Goal: Task Accomplishment & Management: Manage account settings

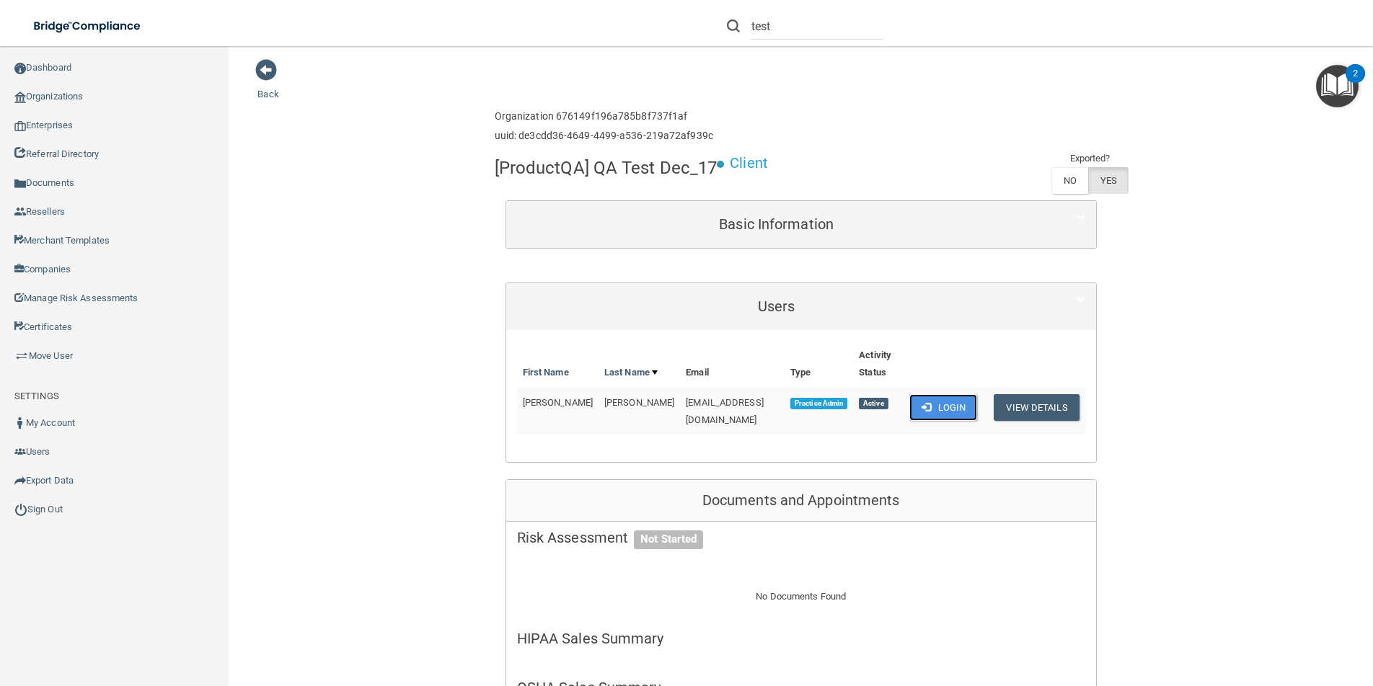
scroll to position [3, 0]
click at [793, 28] on input "test" at bounding box center [817, 26] width 132 height 27
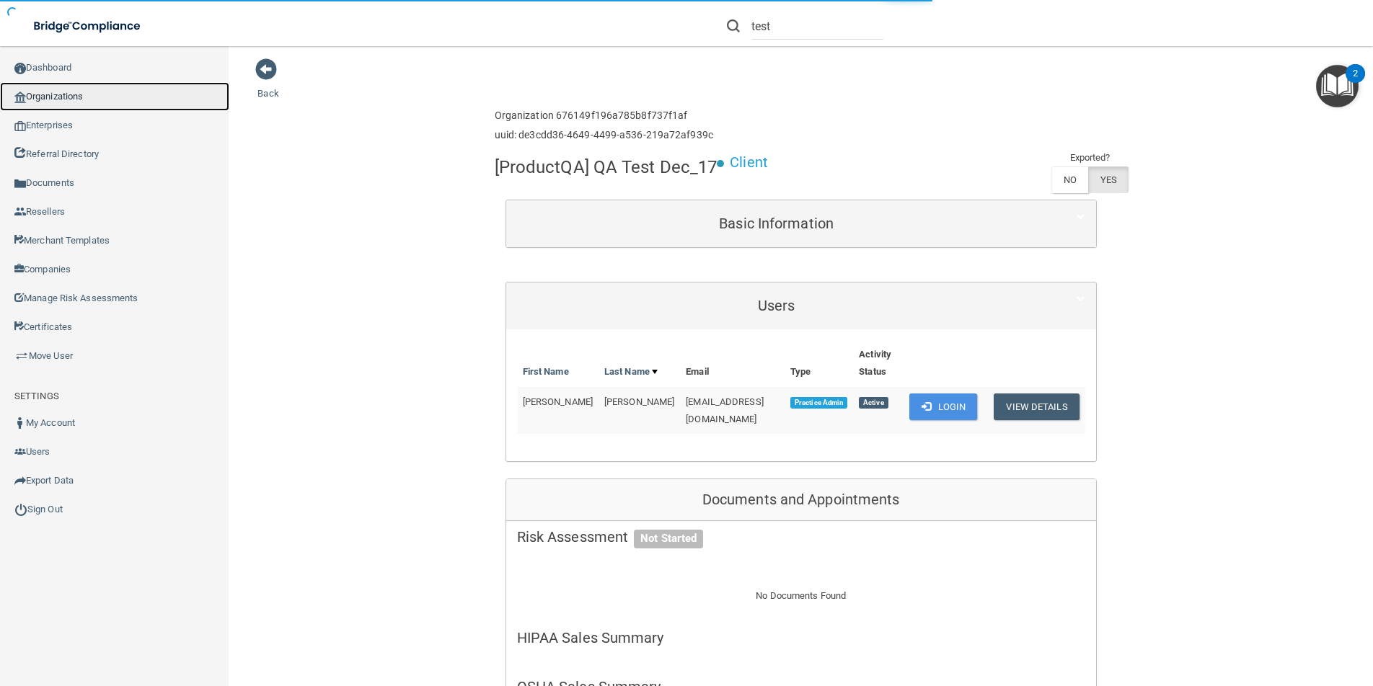
click at [63, 98] on link "Organizations" at bounding box center [114, 96] width 229 height 29
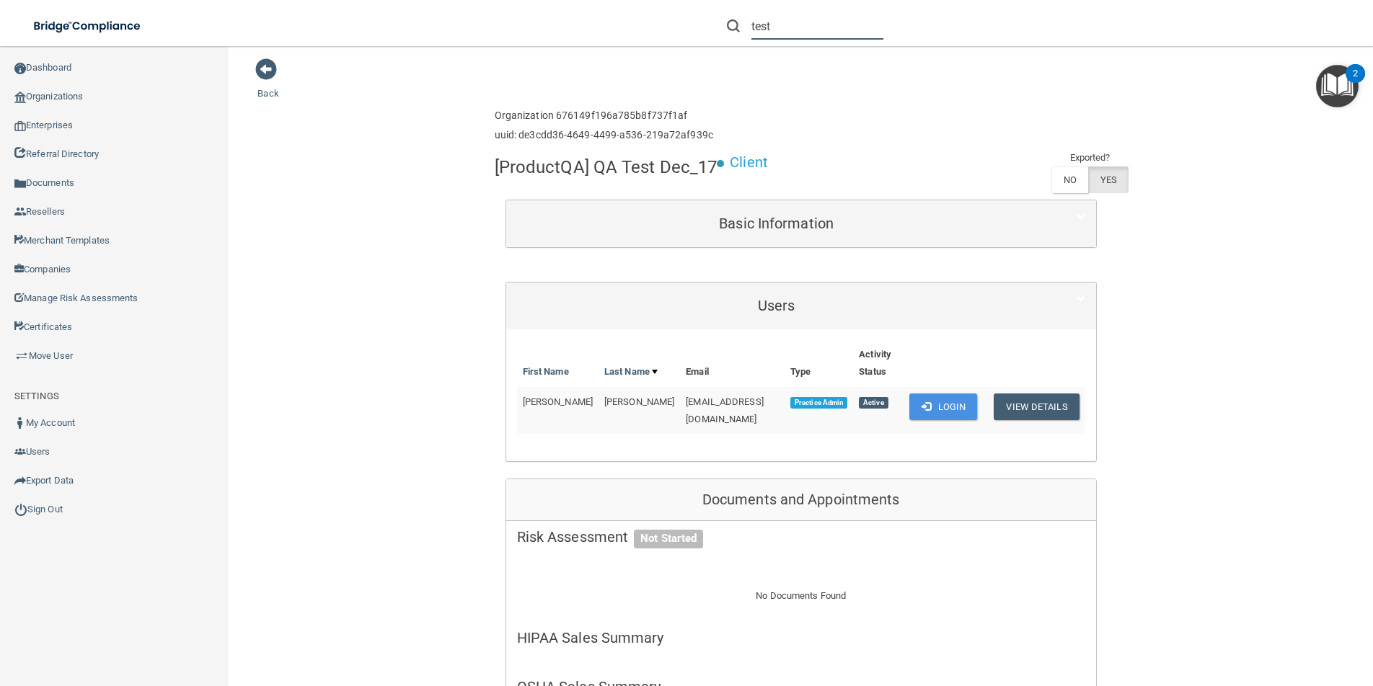
click at [785, 29] on input "test" at bounding box center [817, 26] width 132 height 27
click at [87, 97] on link "Organizations" at bounding box center [114, 96] width 229 height 29
click at [60, 70] on link "Dashboard" at bounding box center [114, 67] width 229 height 29
click at [67, 98] on link "Organizations" at bounding box center [114, 96] width 229 height 29
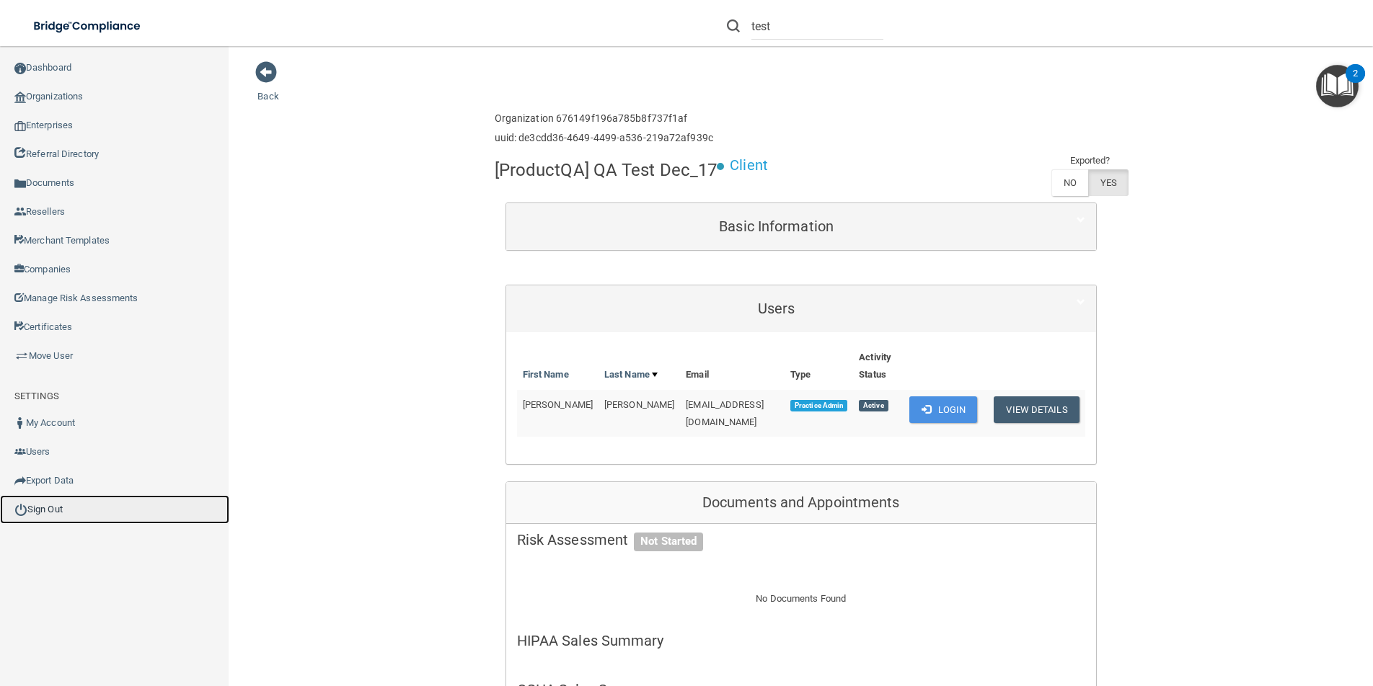
click at [45, 511] on link "Sign Out" at bounding box center [114, 509] width 229 height 29
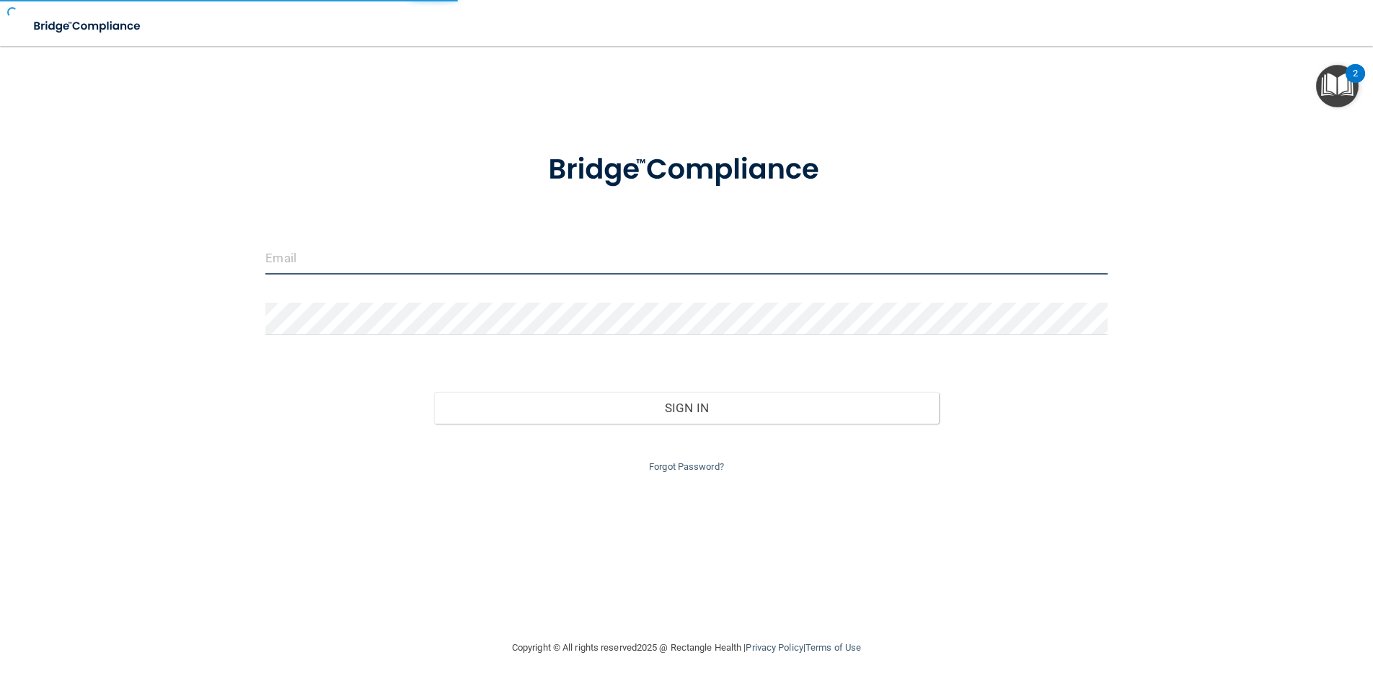
type input "awarren@rectanglehealth.com"
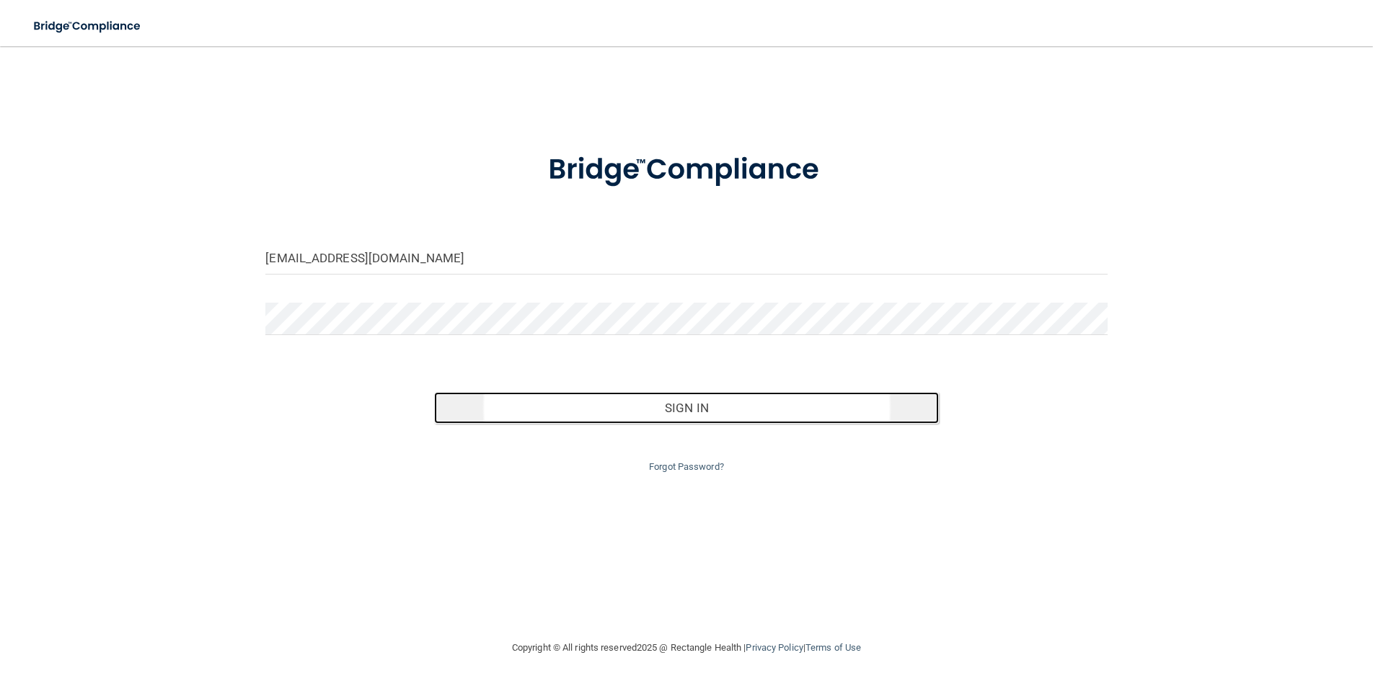
click at [699, 404] on button "Sign In" at bounding box center [686, 408] width 505 height 32
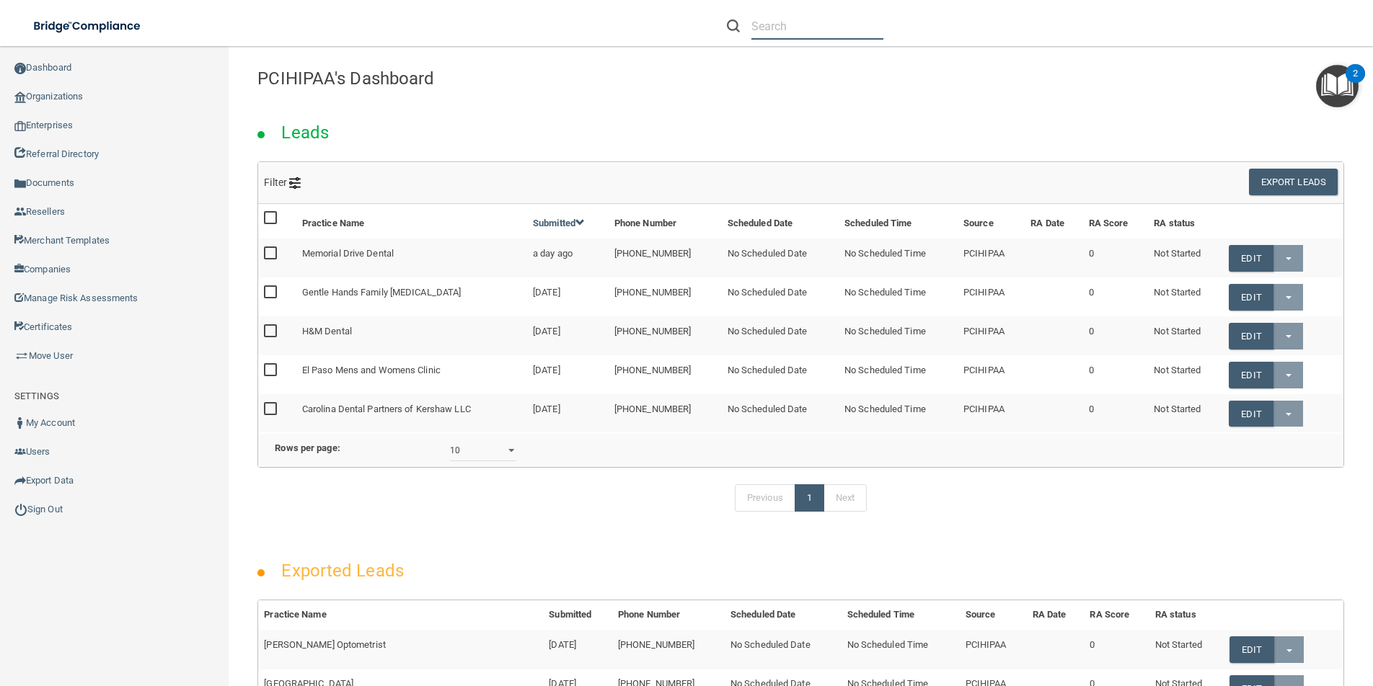
click at [818, 27] on input "text" at bounding box center [817, 26] width 132 height 27
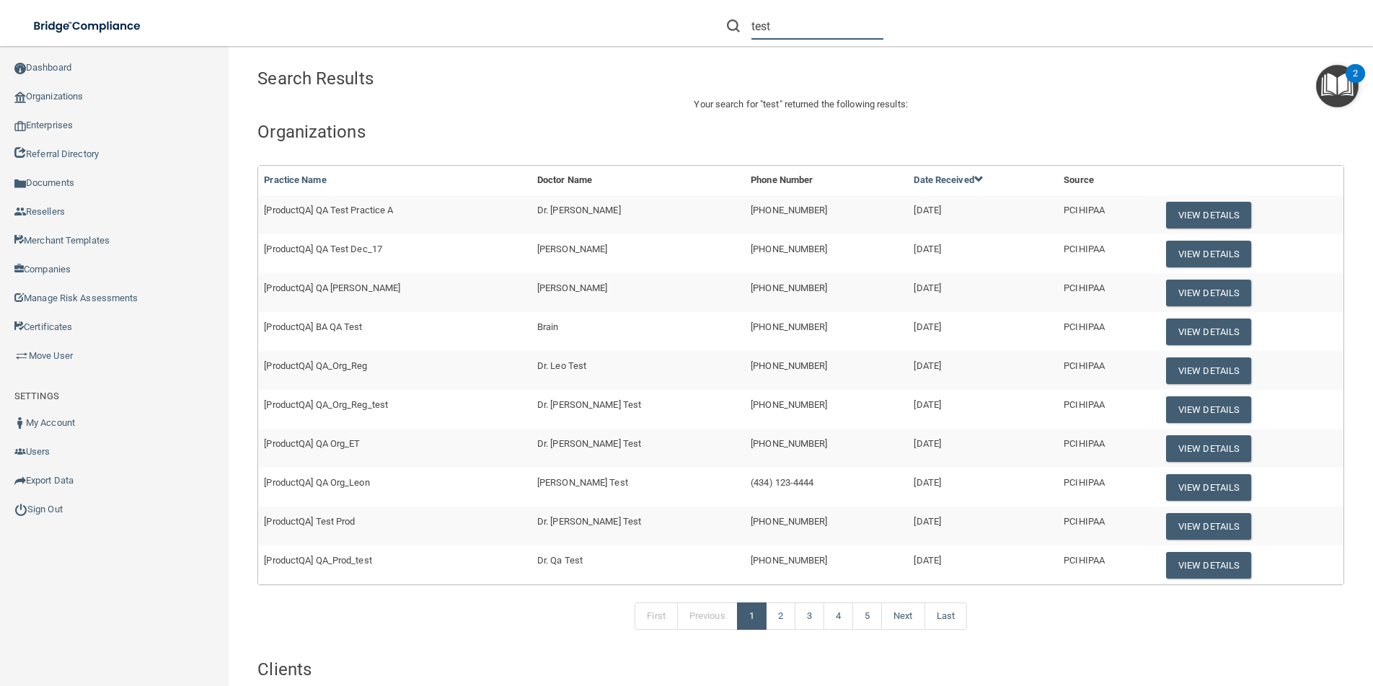
drag, startPoint x: 795, startPoint y: 29, endPoint x: 717, endPoint y: 12, distance: 78.9
click at [717, 13] on form "test" at bounding box center [804, 26] width 177 height 27
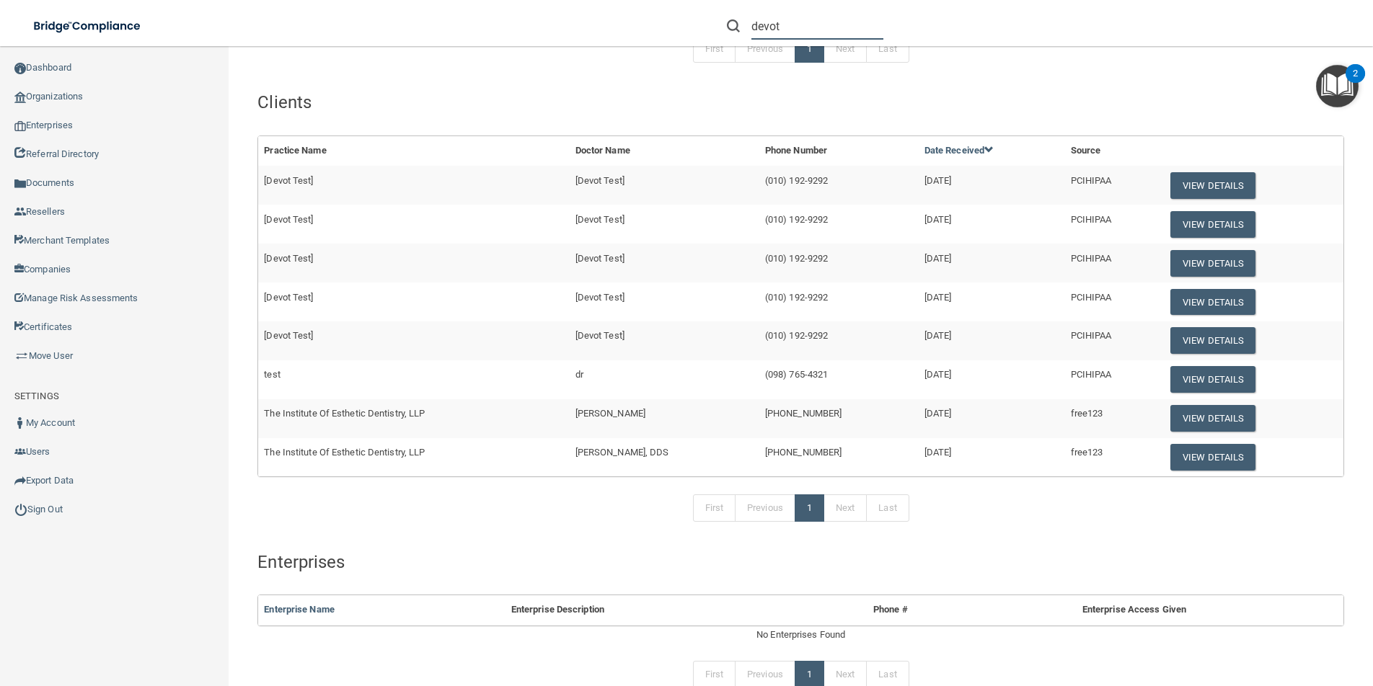
scroll to position [340, 0]
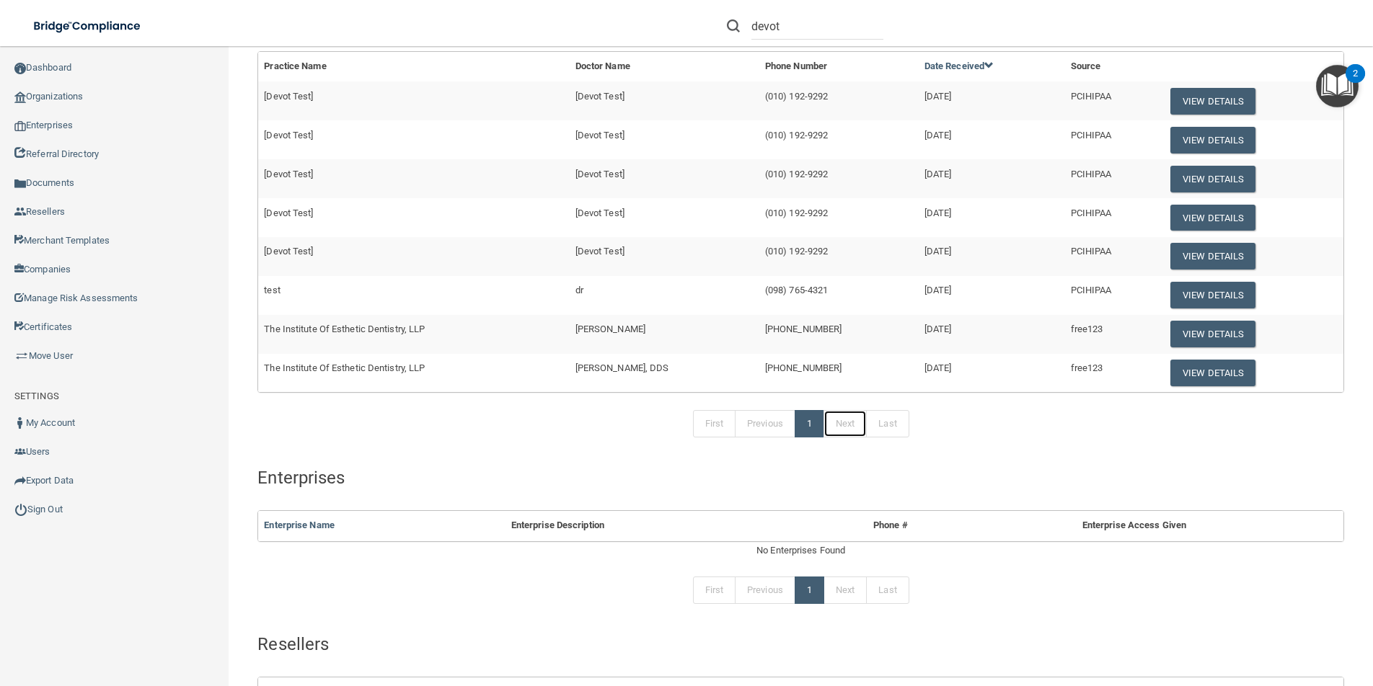
click at [834, 429] on link "Next" at bounding box center [844, 423] width 43 height 27
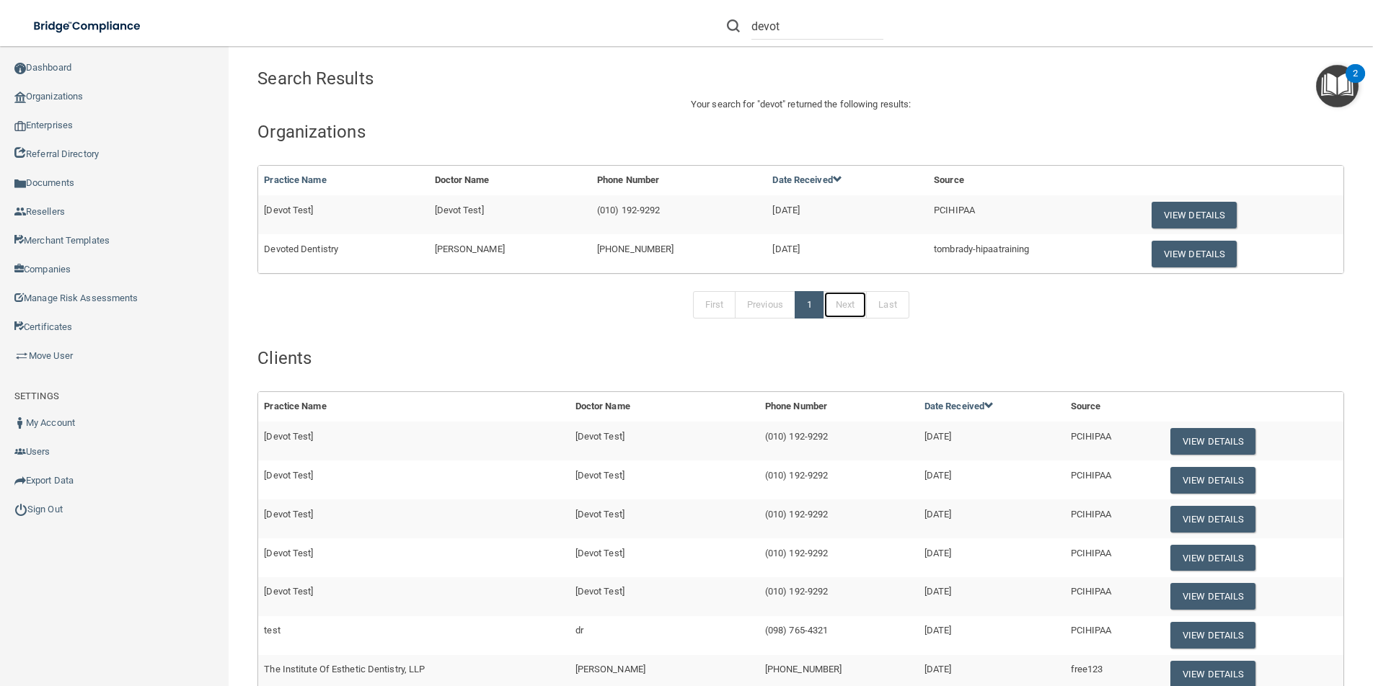
click at [834, 308] on link "Next" at bounding box center [844, 304] width 43 height 27
click at [64, 97] on link "Organizations" at bounding box center [114, 96] width 229 height 29
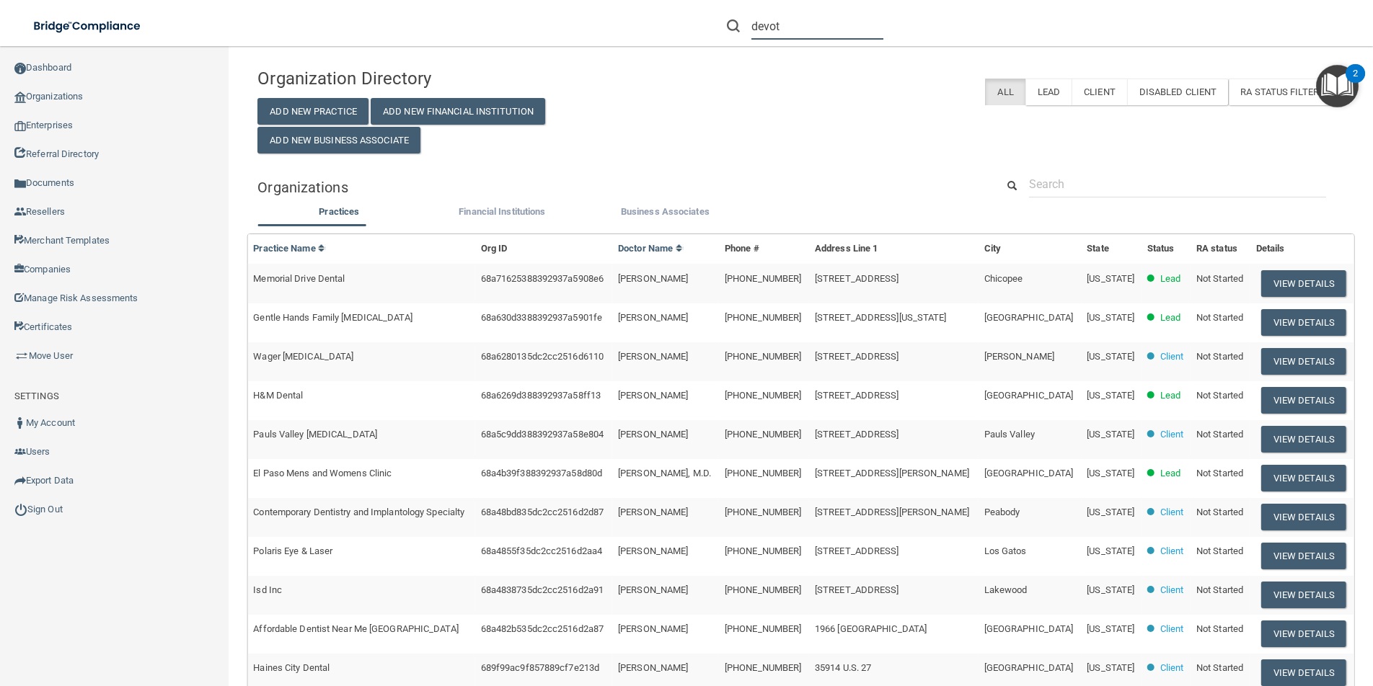
click at [799, 19] on input "devot" at bounding box center [817, 26] width 132 height 27
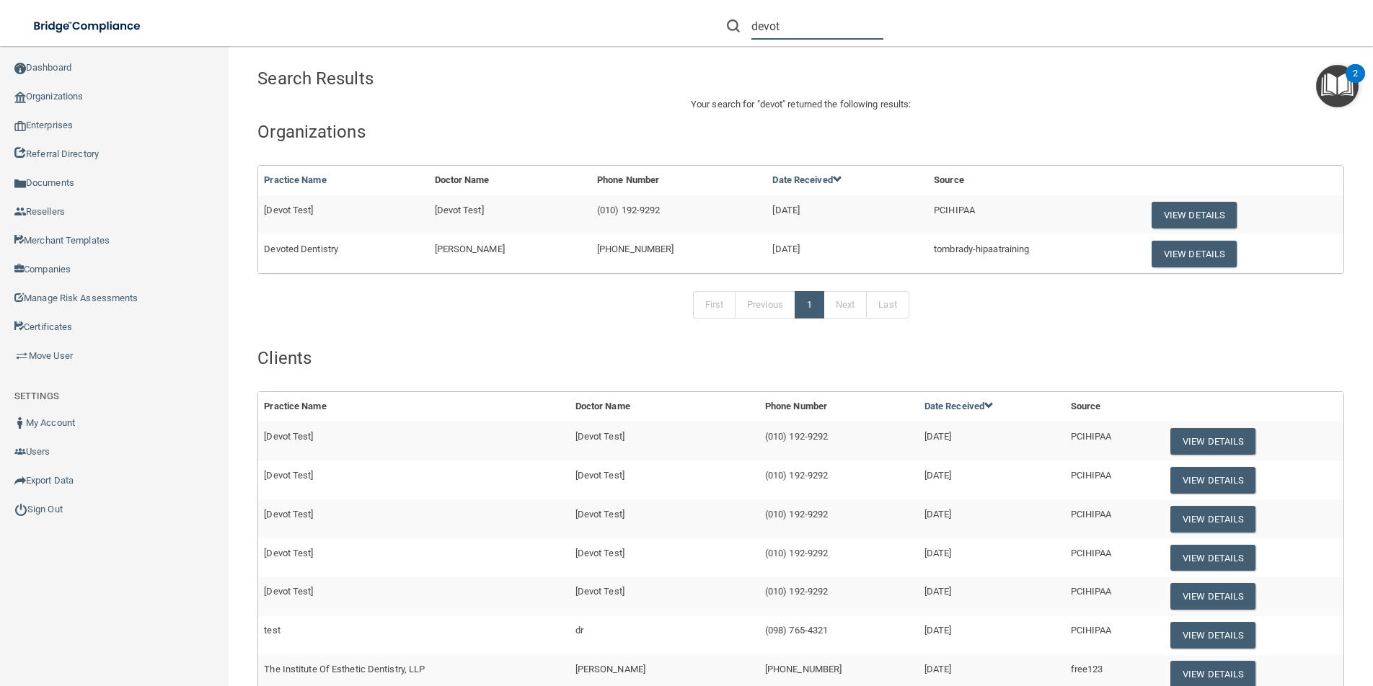
drag, startPoint x: 780, startPoint y: 30, endPoint x: 733, endPoint y: 26, distance: 47.1
click at [733, 26] on div "devot" at bounding box center [805, 26] width 156 height 27
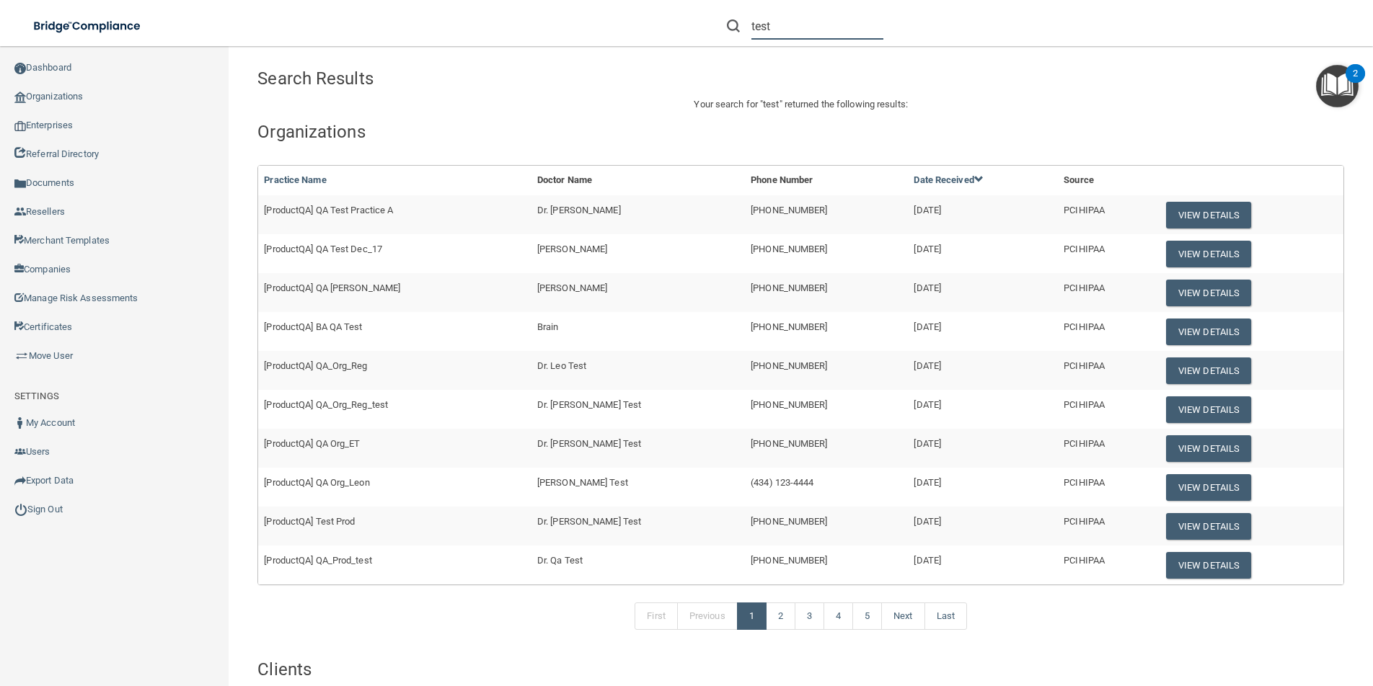
type input "test"
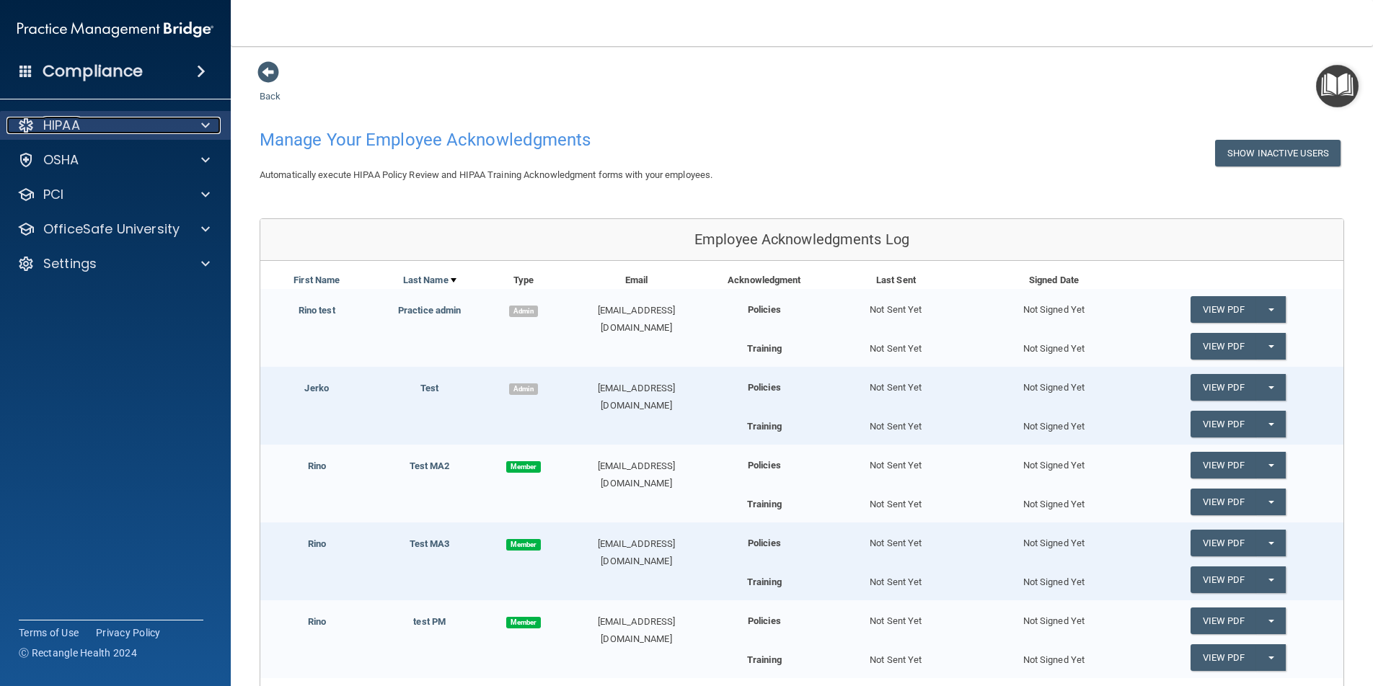
click at [208, 132] on span at bounding box center [205, 125] width 9 height 17
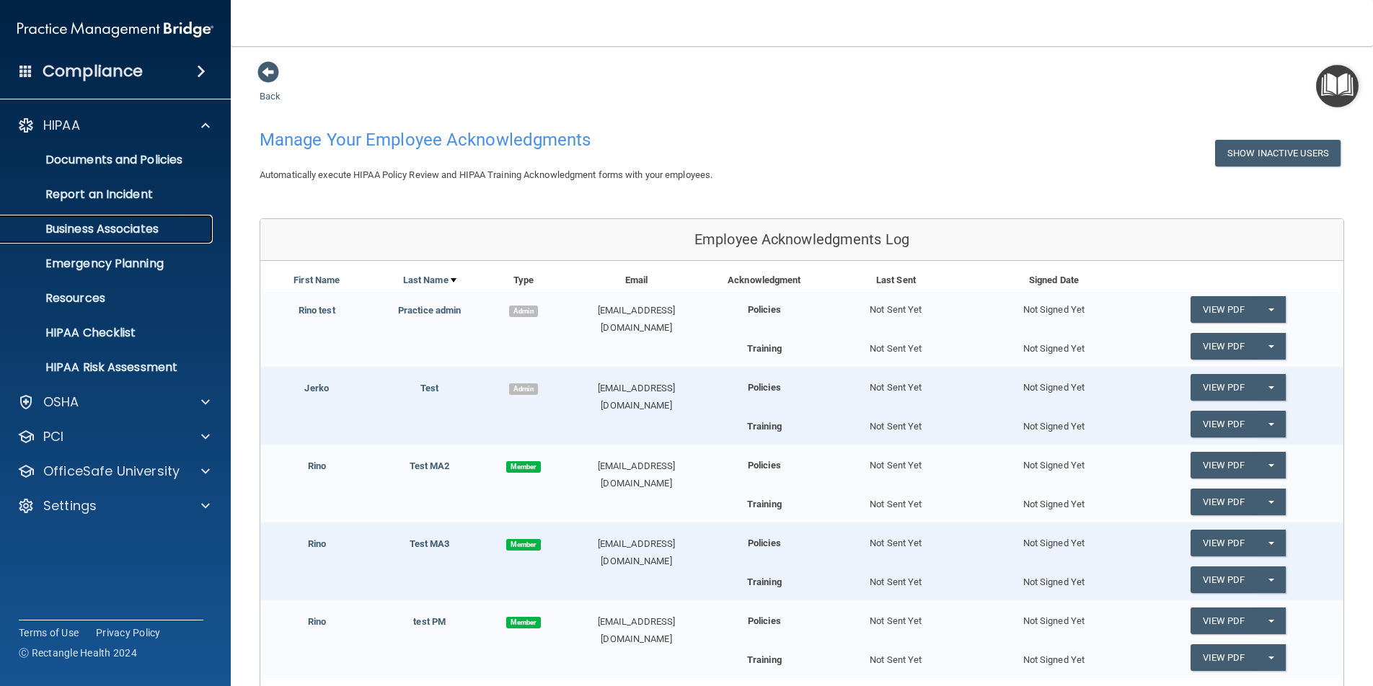
click at [164, 218] on link "Business Associates" at bounding box center [99, 229] width 227 height 29
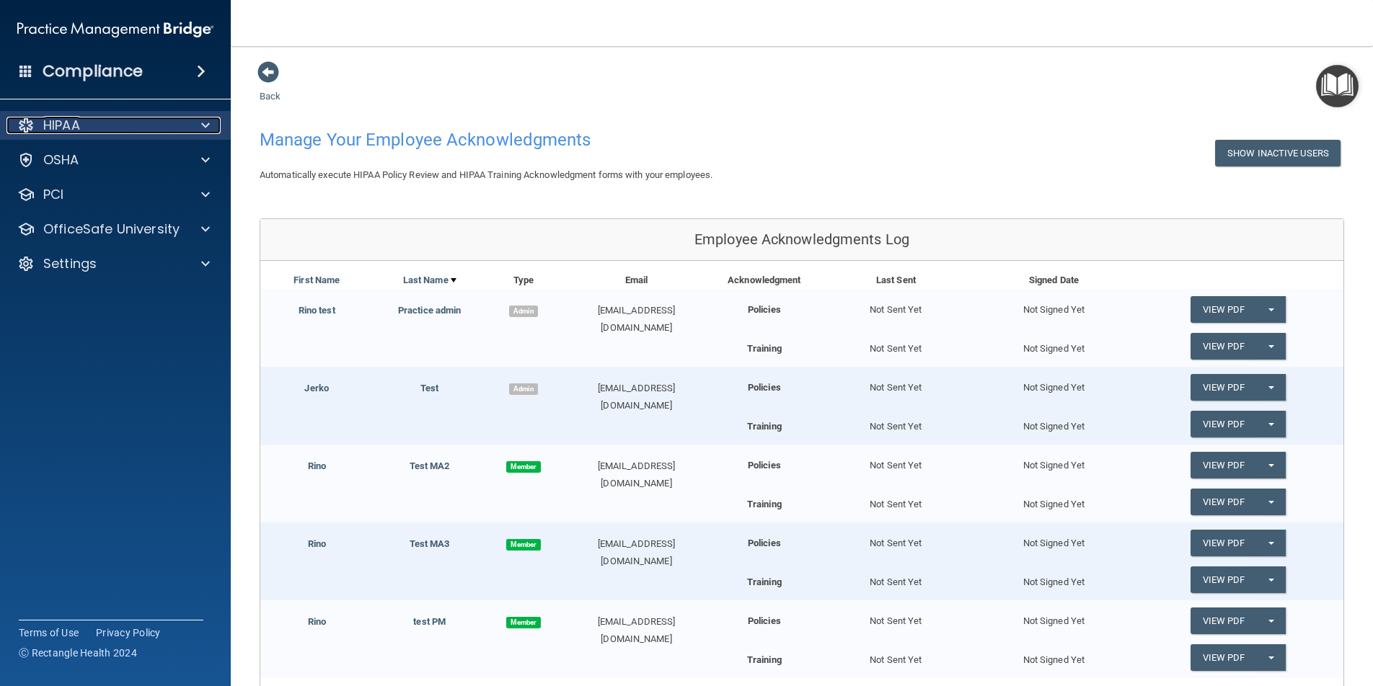
click at [199, 131] on div at bounding box center [203, 125] width 36 height 17
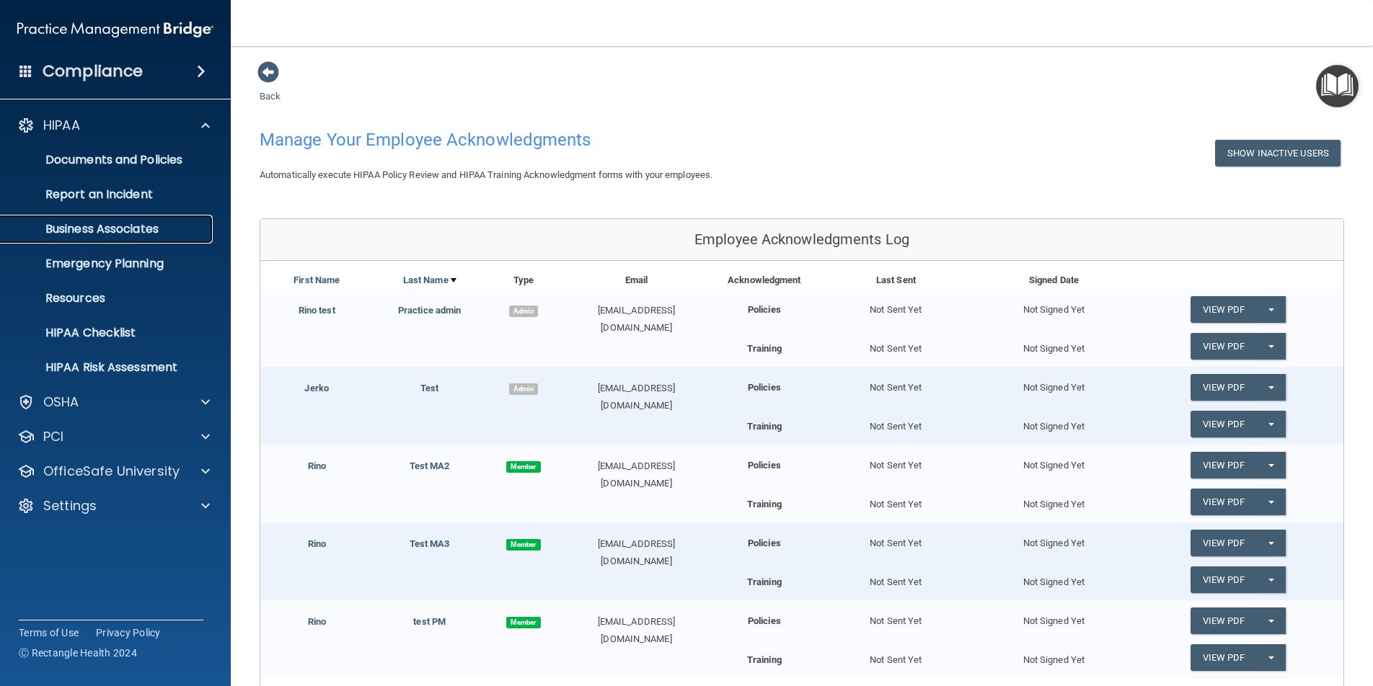
click at [129, 222] on p "Business Associates" at bounding box center [107, 229] width 197 height 14
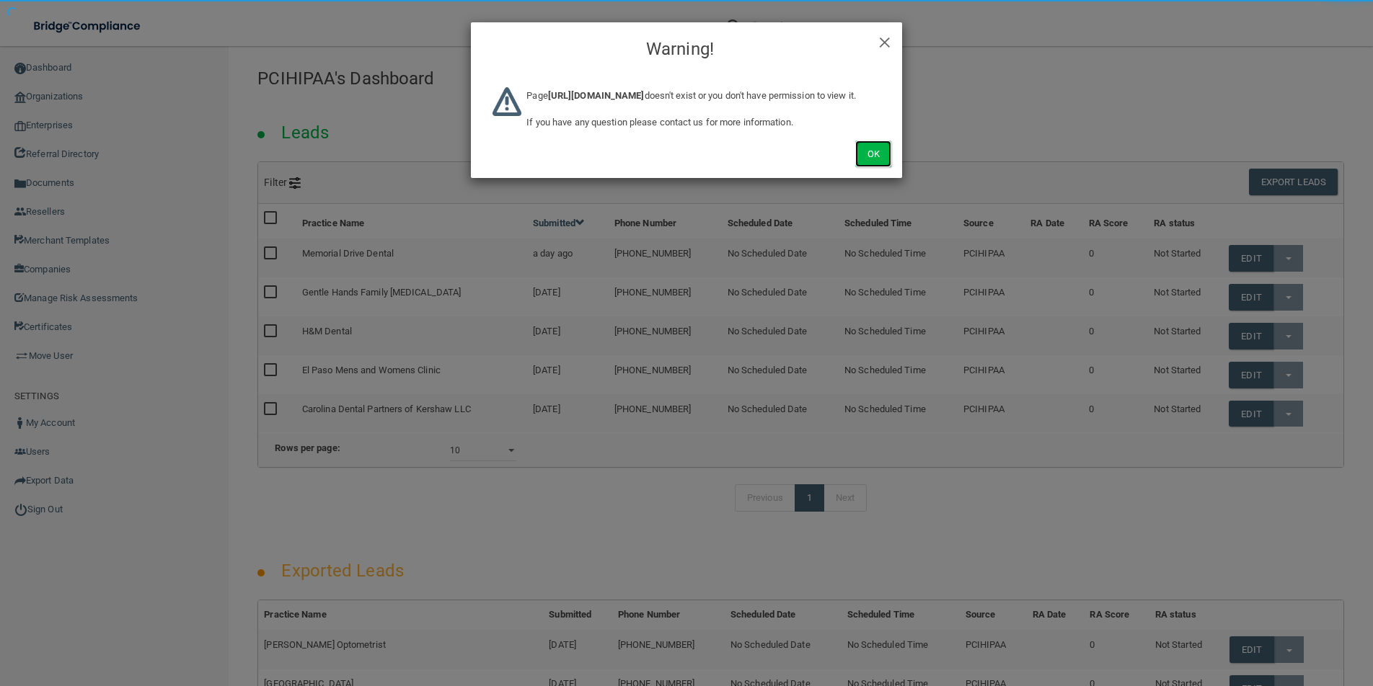
click at [881, 167] on button "Ok" at bounding box center [873, 154] width 36 height 27
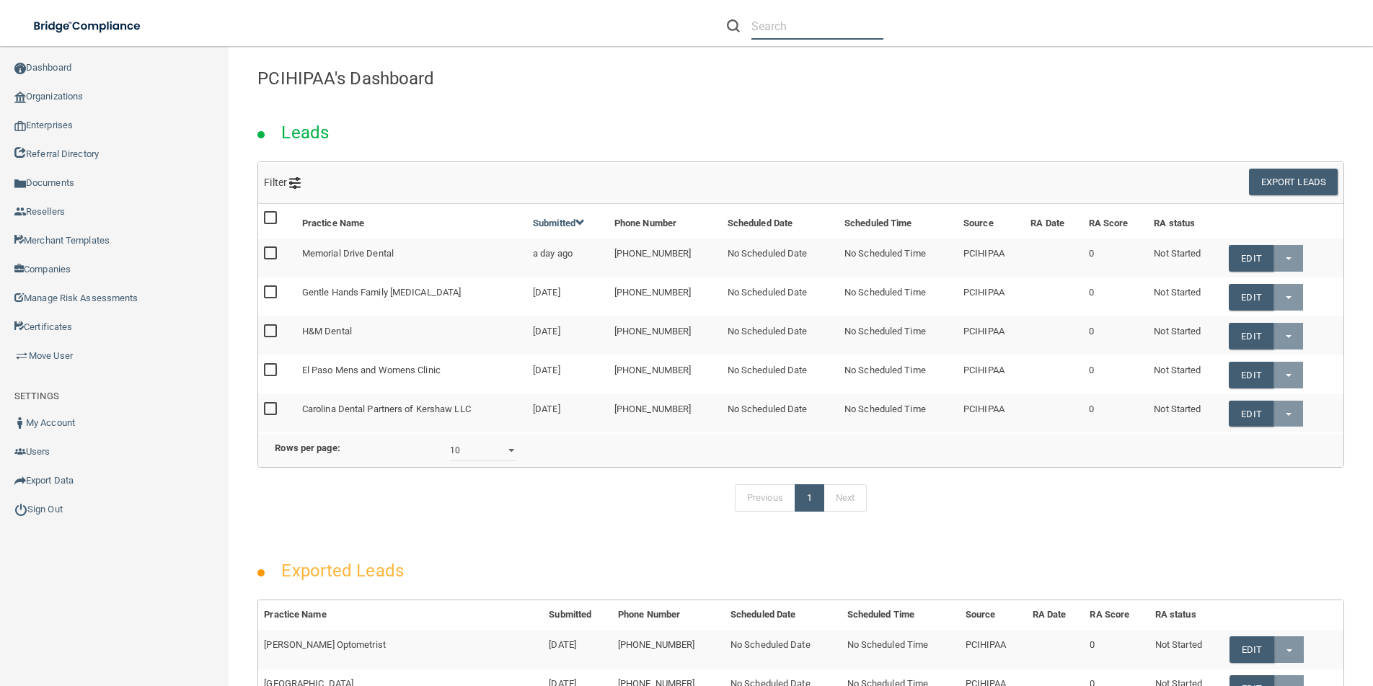
click at [856, 22] on input "text" at bounding box center [817, 26] width 132 height 27
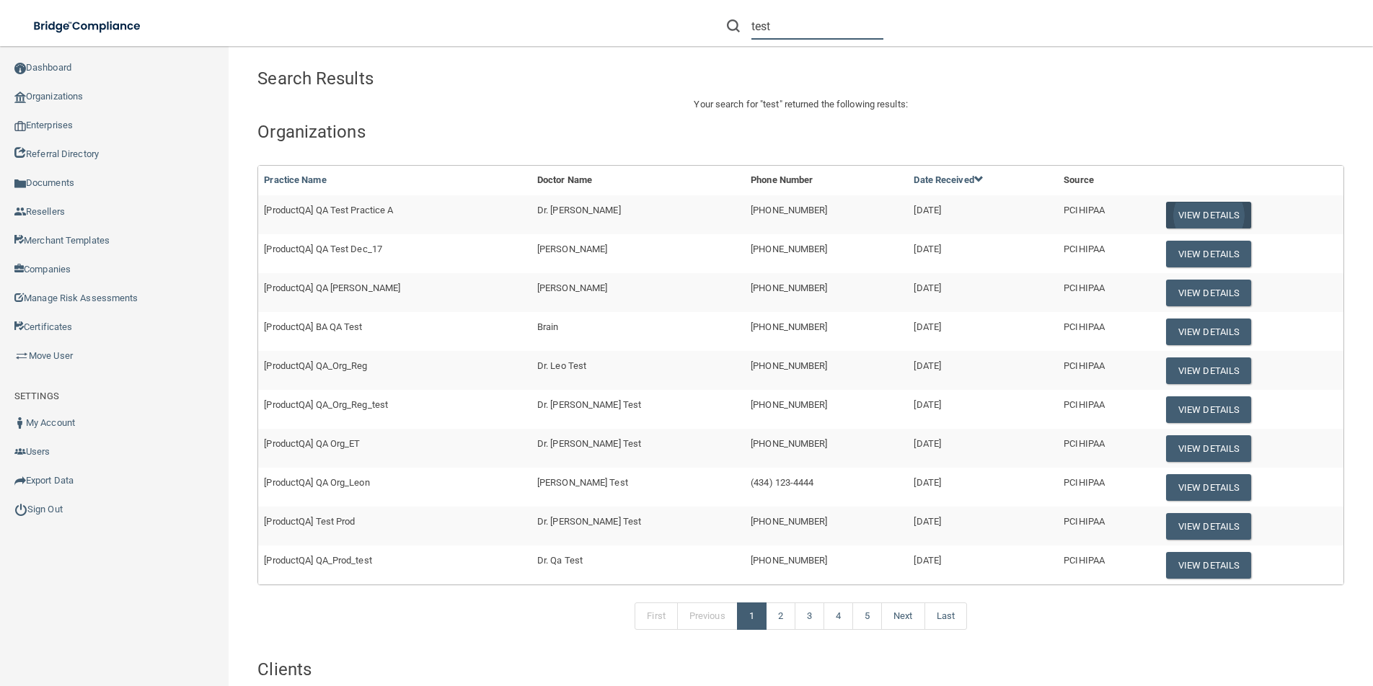
type input "test"
click at [1221, 209] on button "View Details" at bounding box center [1208, 215] width 85 height 27
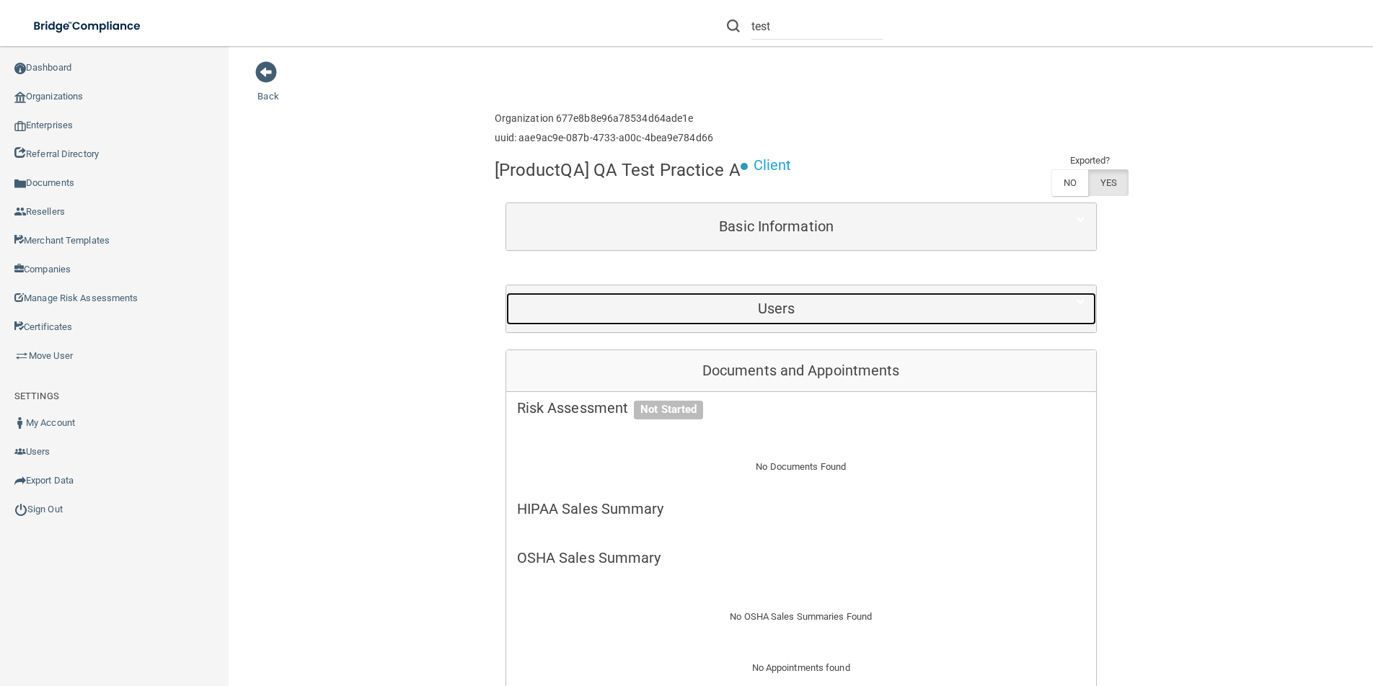
click at [774, 308] on h5 "Users" at bounding box center [776, 309] width 519 height 16
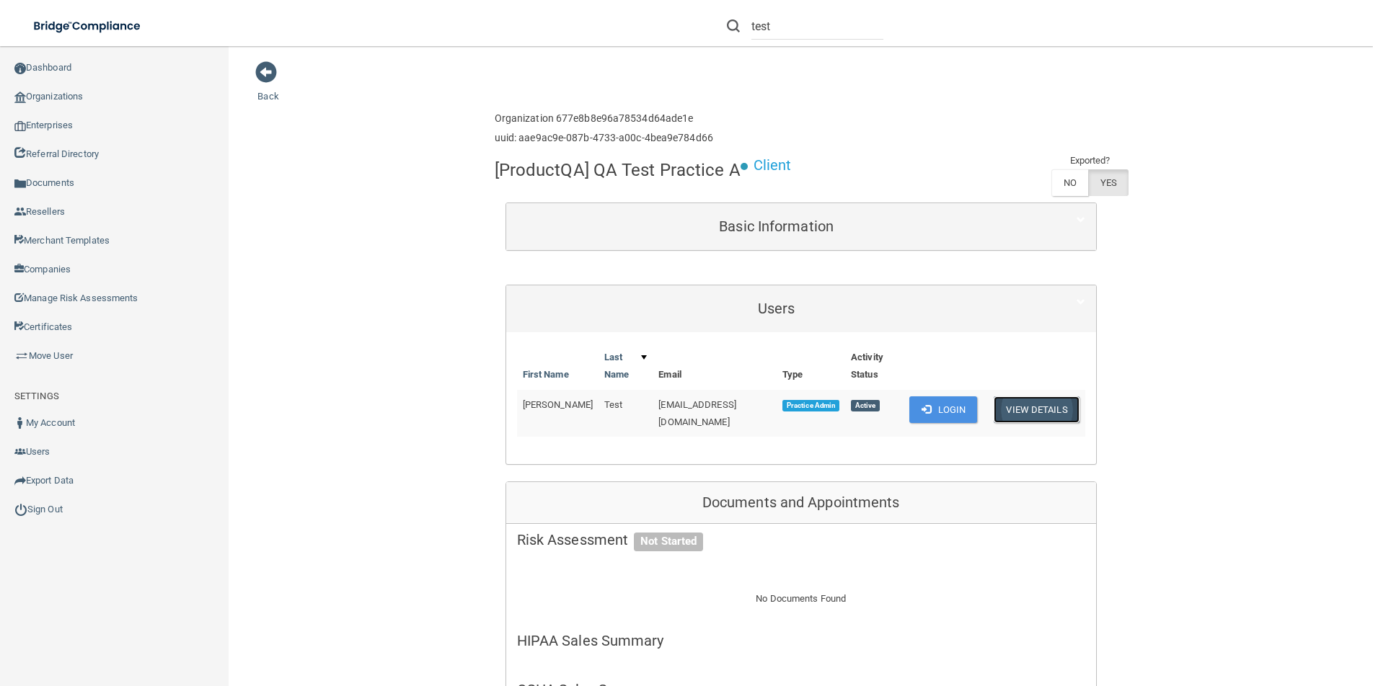
click at [1025, 412] on button "View Details" at bounding box center [1036, 410] width 85 height 27
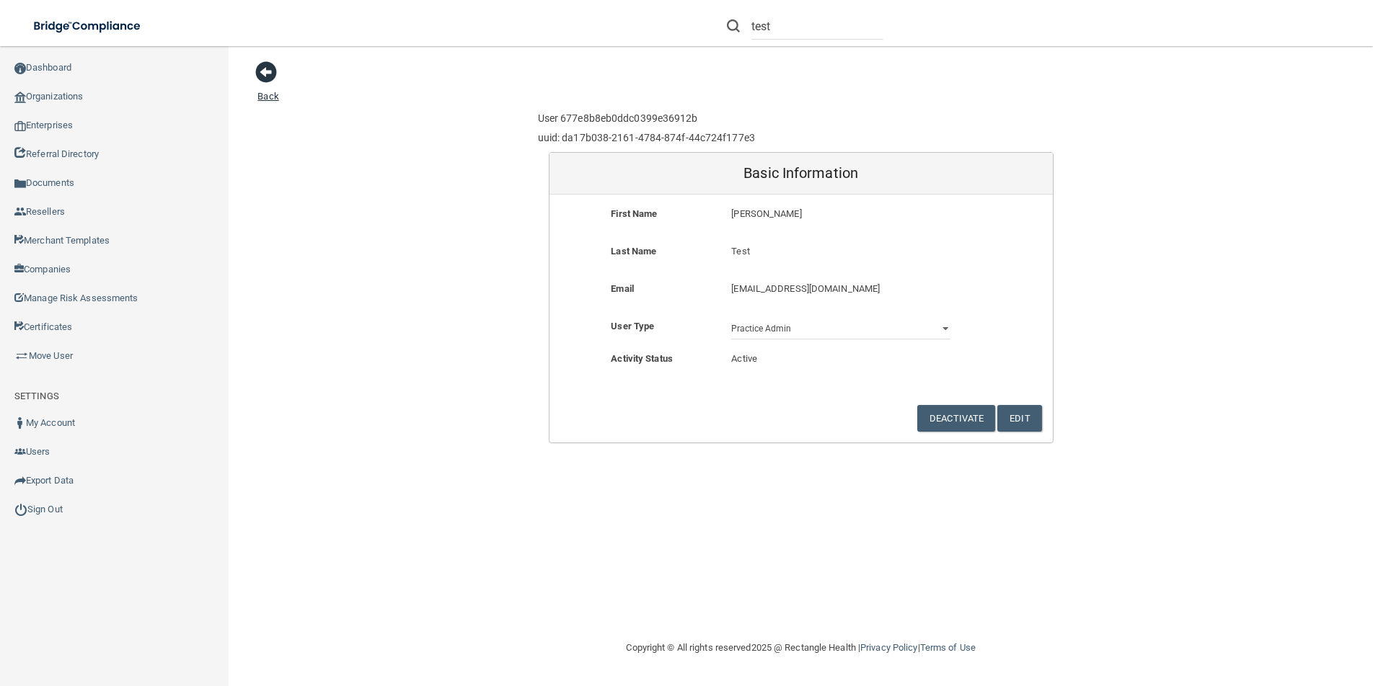
click at [262, 79] on span at bounding box center [266, 72] width 22 height 22
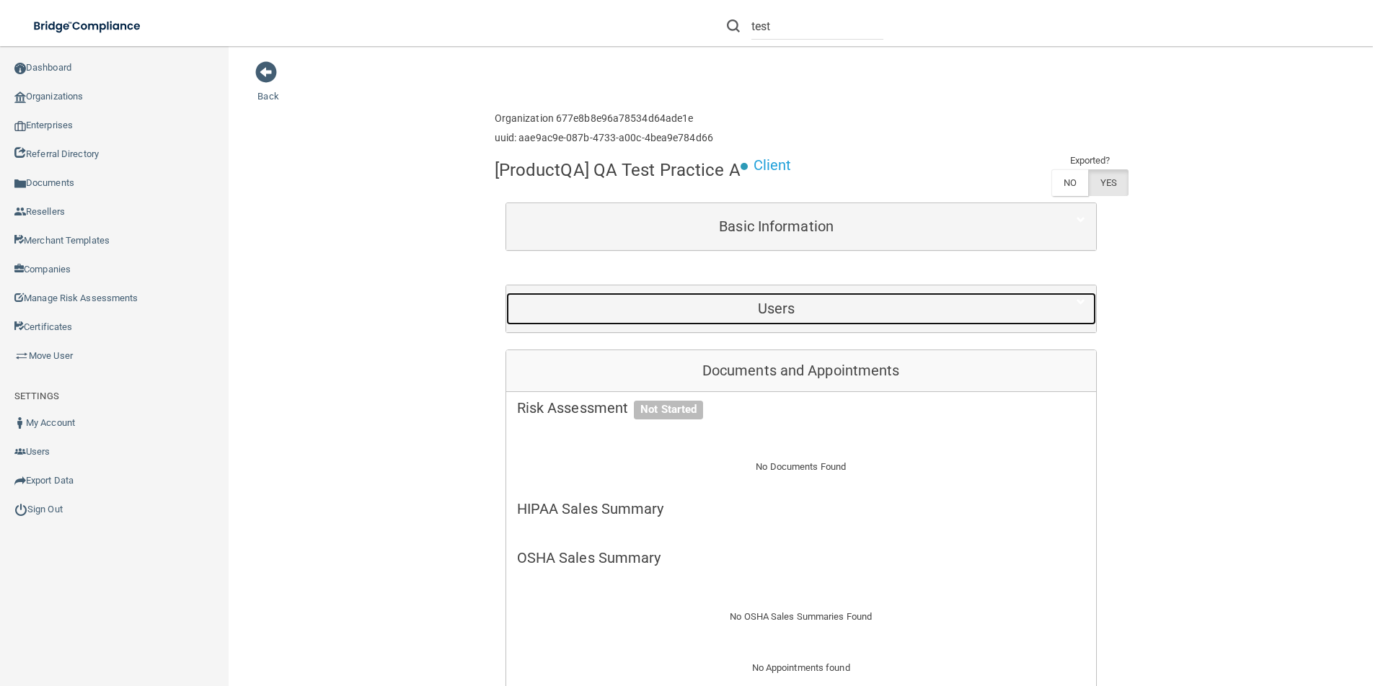
click at [822, 299] on div "Users" at bounding box center [776, 309] width 541 height 32
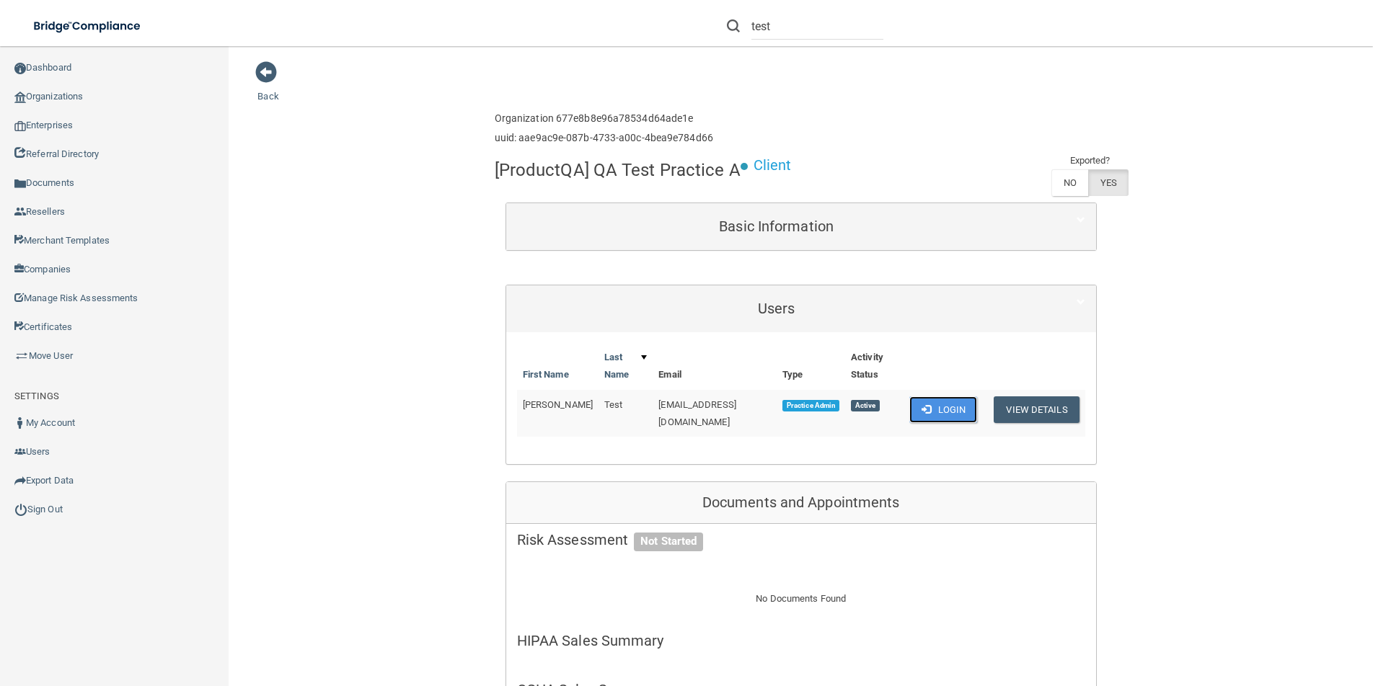
click at [924, 407] on button "Login" at bounding box center [943, 410] width 68 height 27
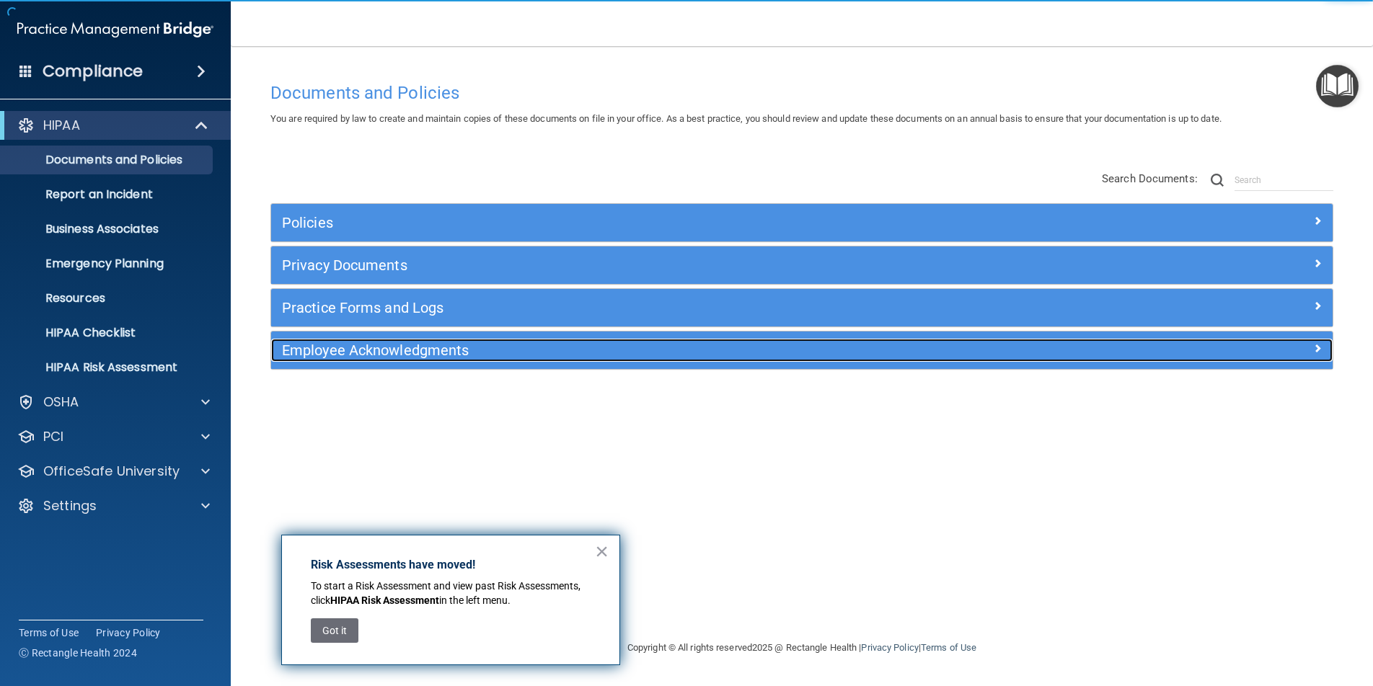
click at [389, 357] on h5 "Employee Acknowledgments" at bounding box center [669, 350] width 774 height 16
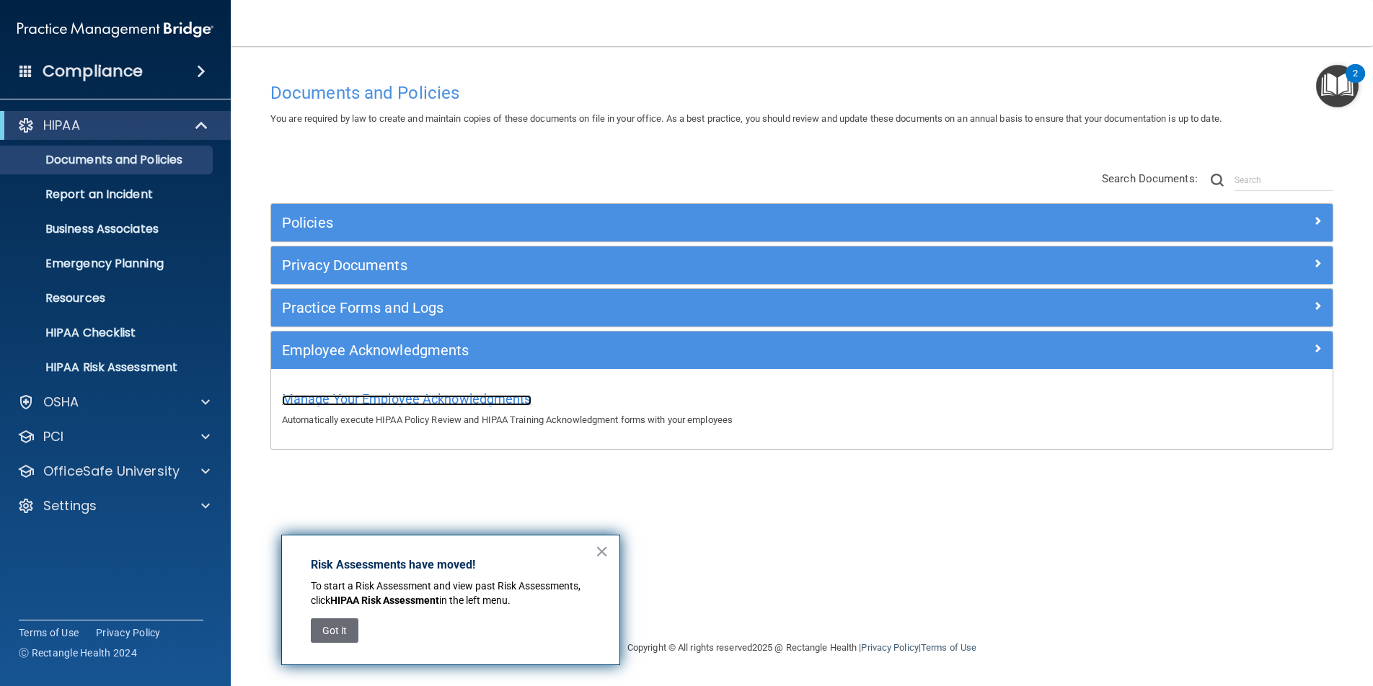
click at [410, 398] on span "Manage Your Employee Acknowledgments" at bounding box center [406, 399] width 249 height 15
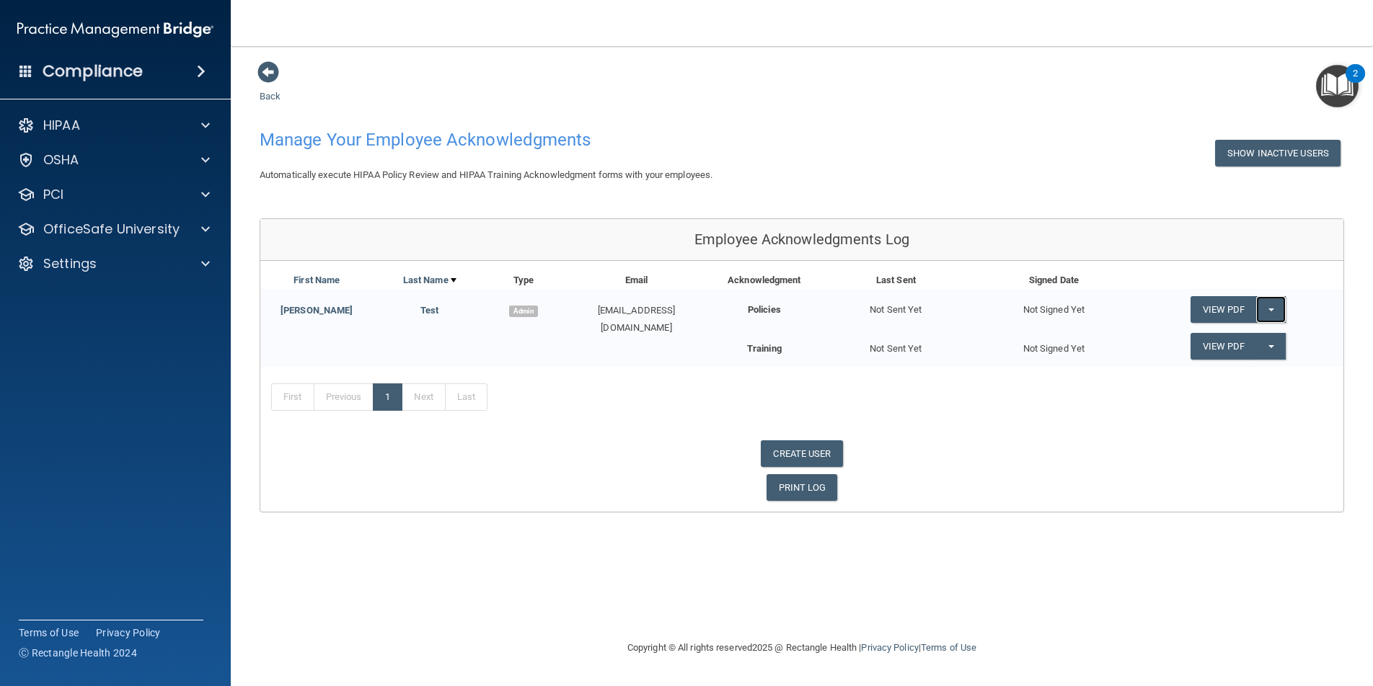
click at [1276, 312] on button "Split button!" at bounding box center [1271, 309] width 30 height 27
click at [1272, 333] on link "Send Acknowledgment" at bounding box center [1252, 339] width 125 height 22
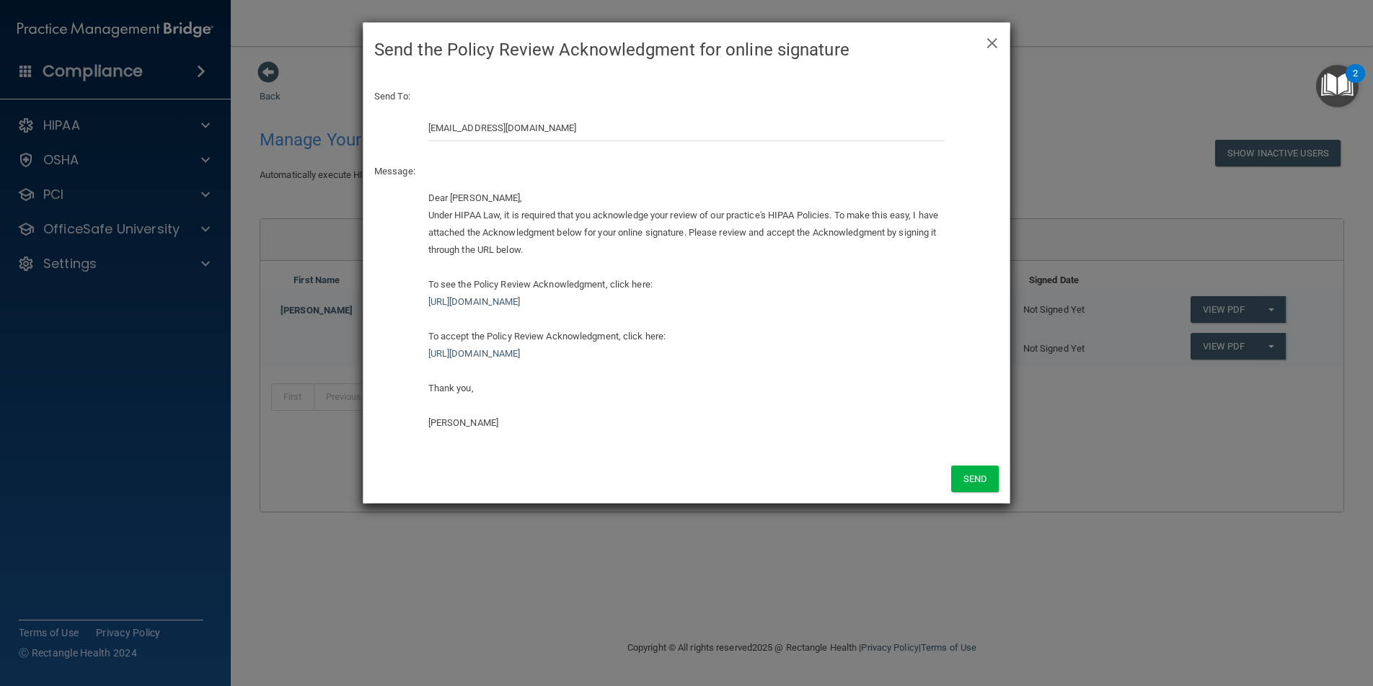
click at [984, 41] on h4 "Send the Policy Review Acknowledgment for online signature" at bounding box center [686, 50] width 624 height 32
click at [994, 46] on span "×" at bounding box center [992, 41] width 13 height 29
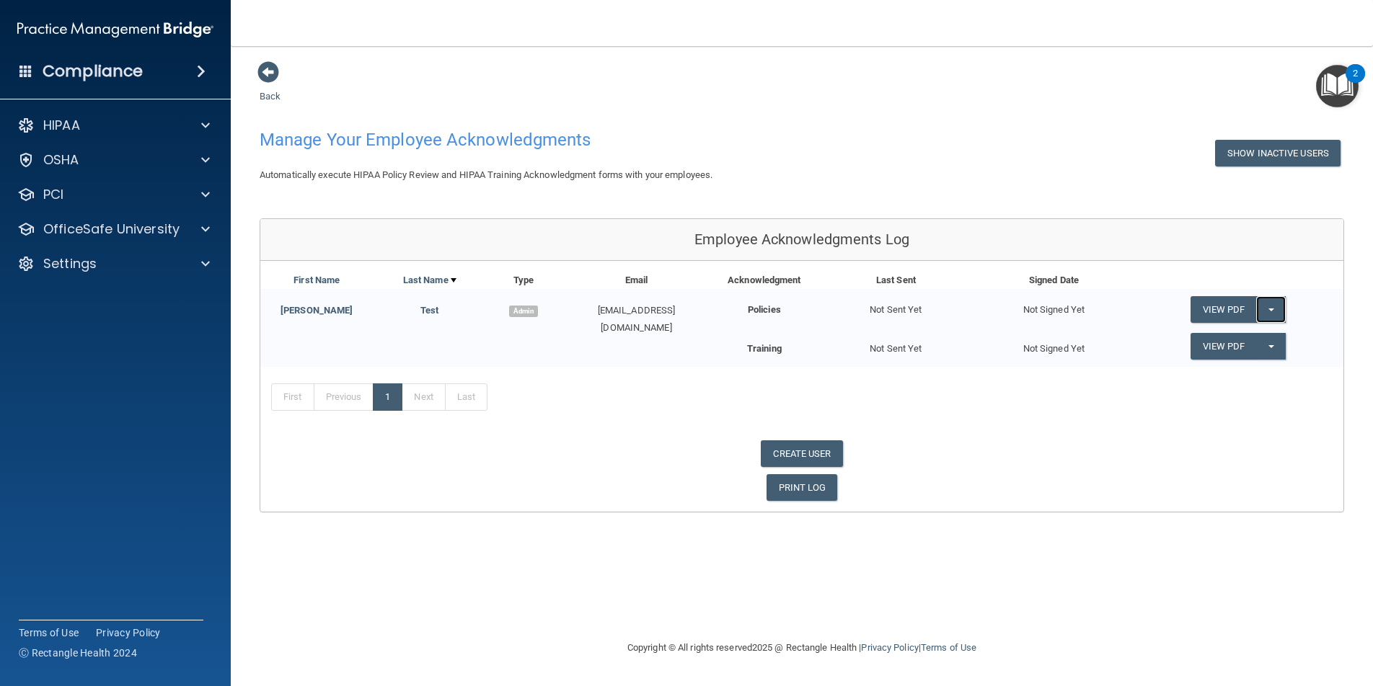
click at [1276, 309] on button "Split button!" at bounding box center [1271, 309] width 30 height 27
click at [1294, 455] on div "CREATE USER" at bounding box center [801, 454] width 1083 height 27
click at [204, 128] on span at bounding box center [205, 125] width 9 height 17
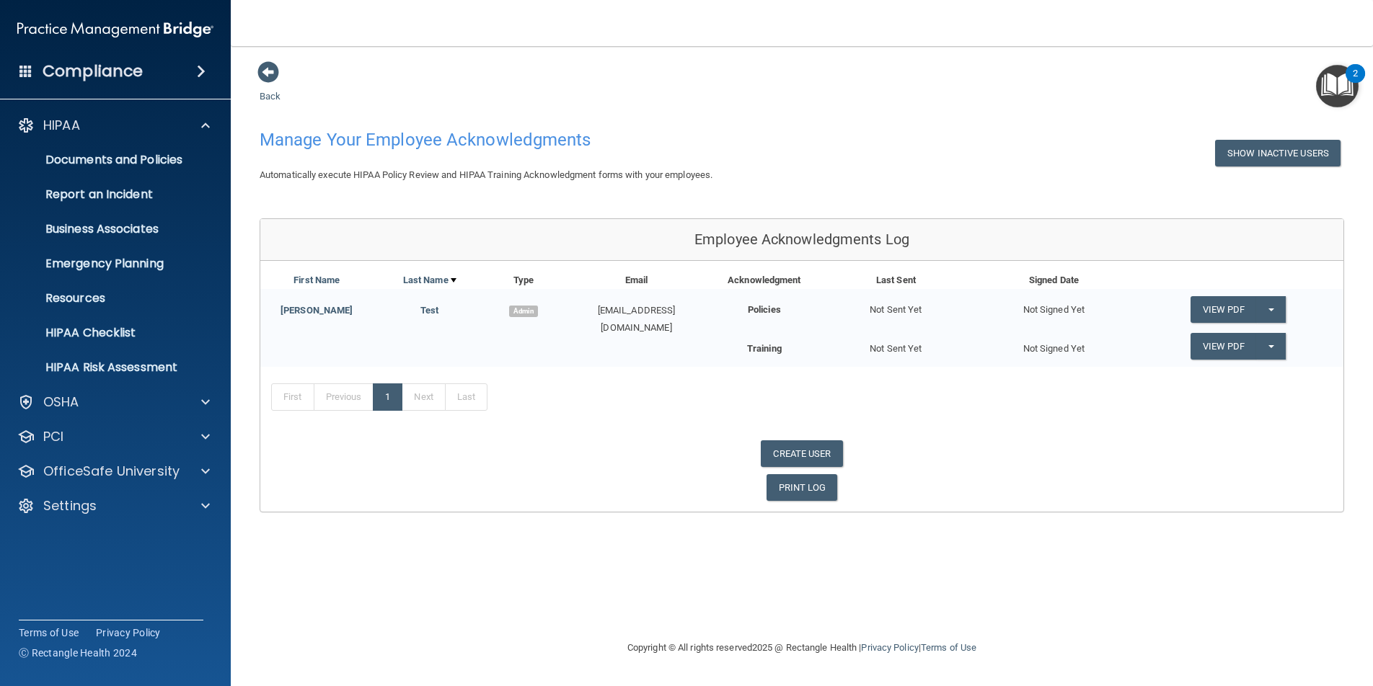
click at [506, 111] on div "Back Manage Your Employee Acknowledgments Show Inactive Users Automatically exe…" at bounding box center [802, 287] width 1084 height 452
